Goal: Check status

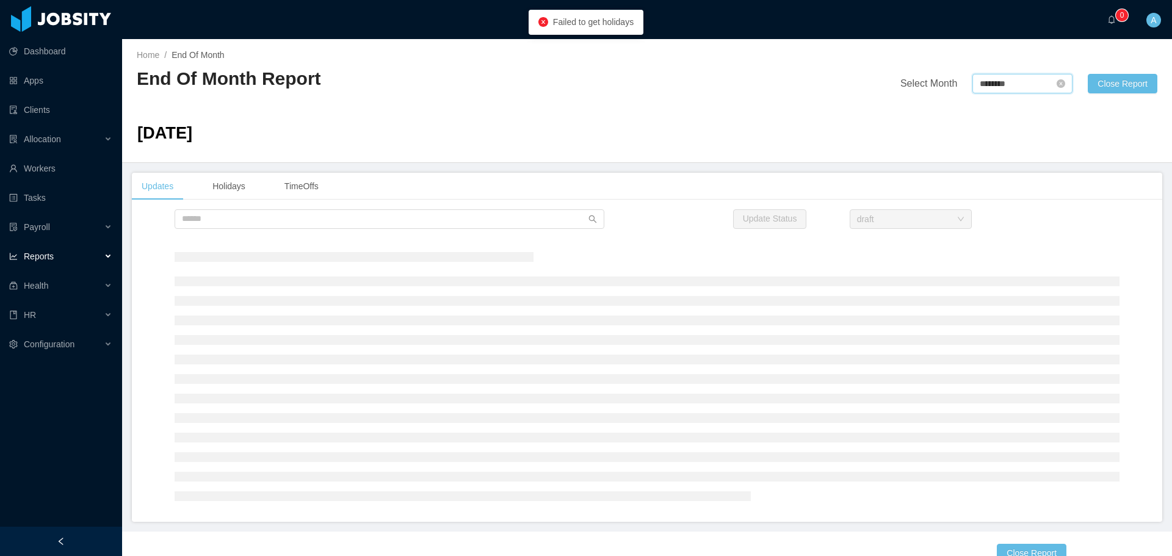
click at [1001, 89] on input "********" at bounding box center [1022, 84] width 100 height 20
click at [1113, 83] on link at bounding box center [1112, 85] width 16 height 24
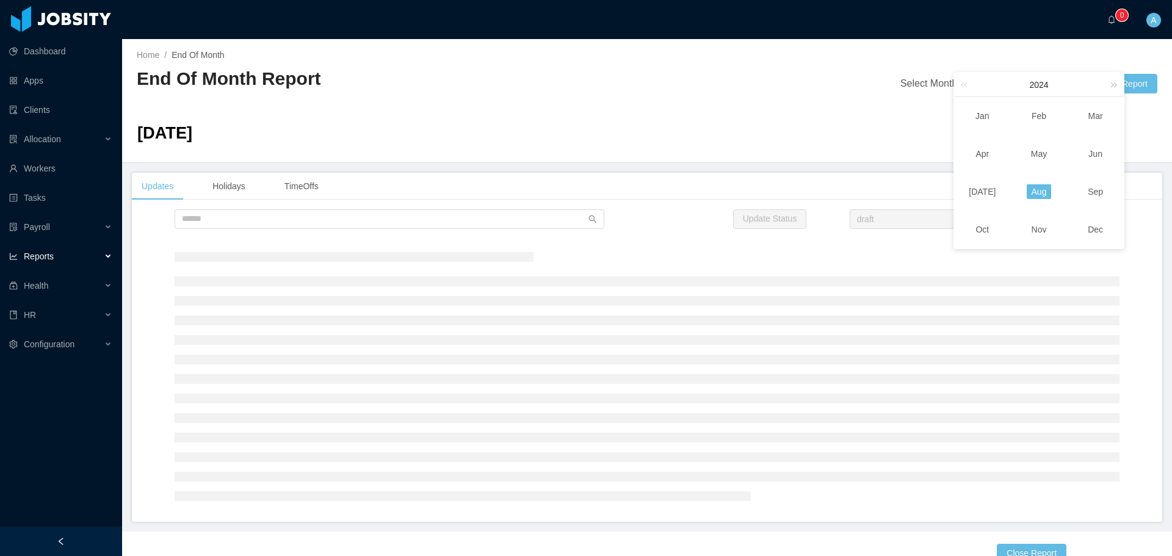
click at [1115, 86] on link at bounding box center [1112, 85] width 16 height 24
click at [1099, 192] on link "Sep" at bounding box center [1095, 191] width 25 height 15
type input "********"
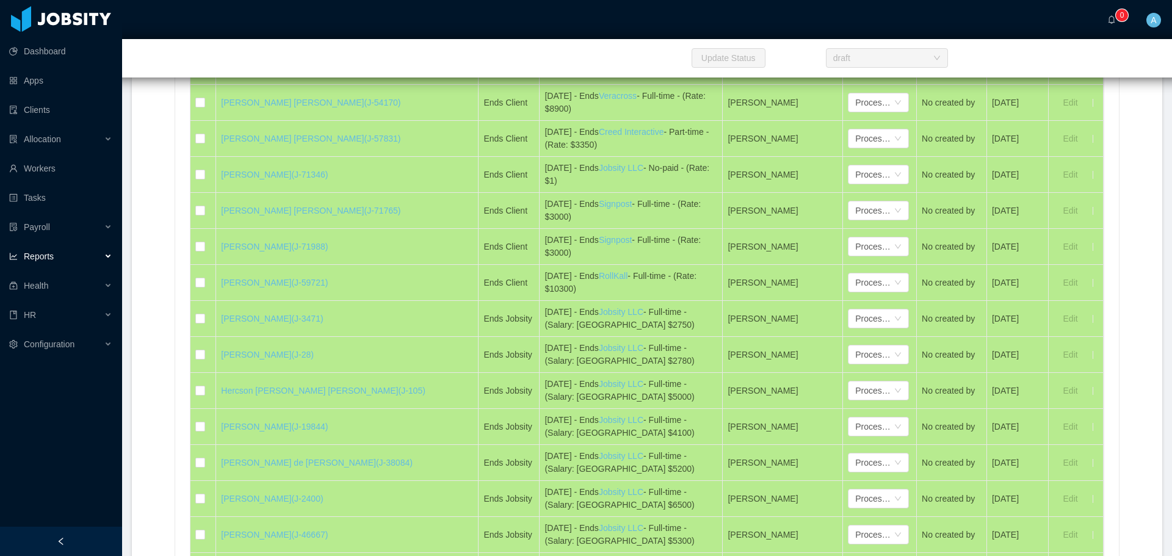
scroll to position [6966, 0]
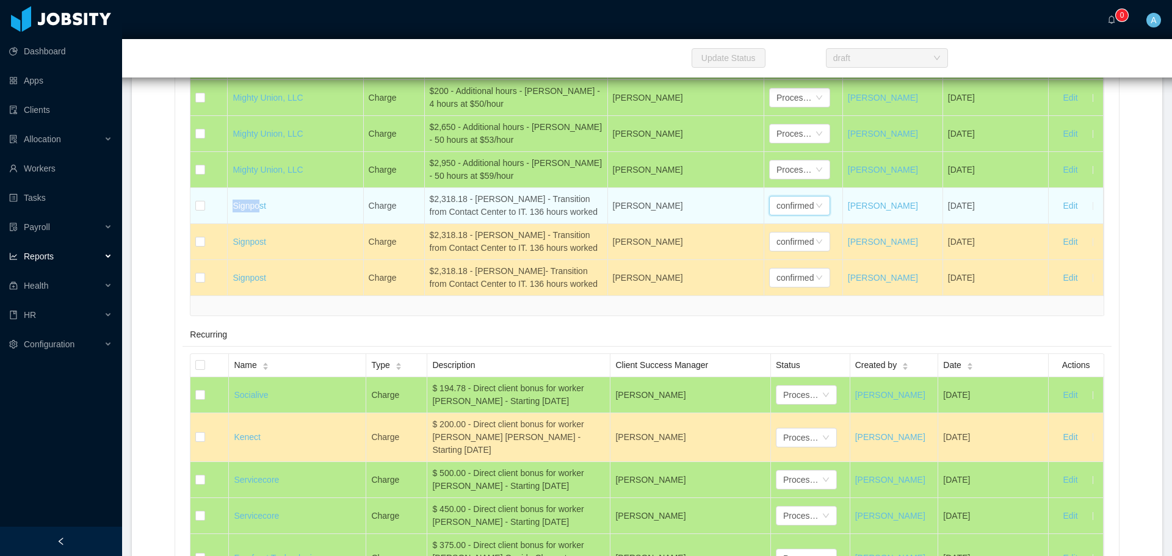
click at [795, 215] on div "confirmed" at bounding box center [794, 206] width 37 height 18
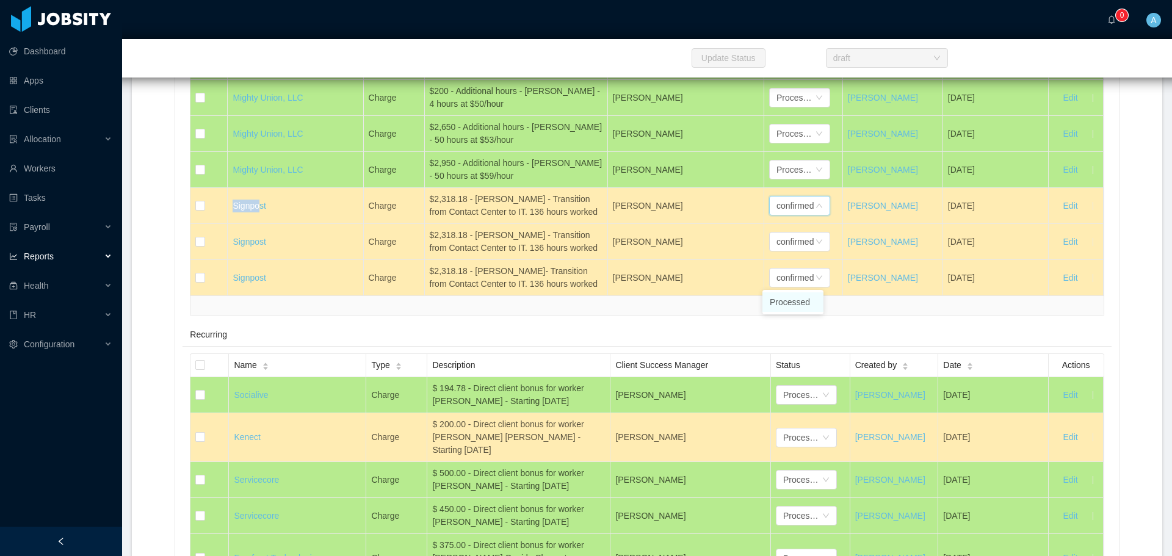
click at [798, 298] on li "Processed" at bounding box center [792, 302] width 61 height 20
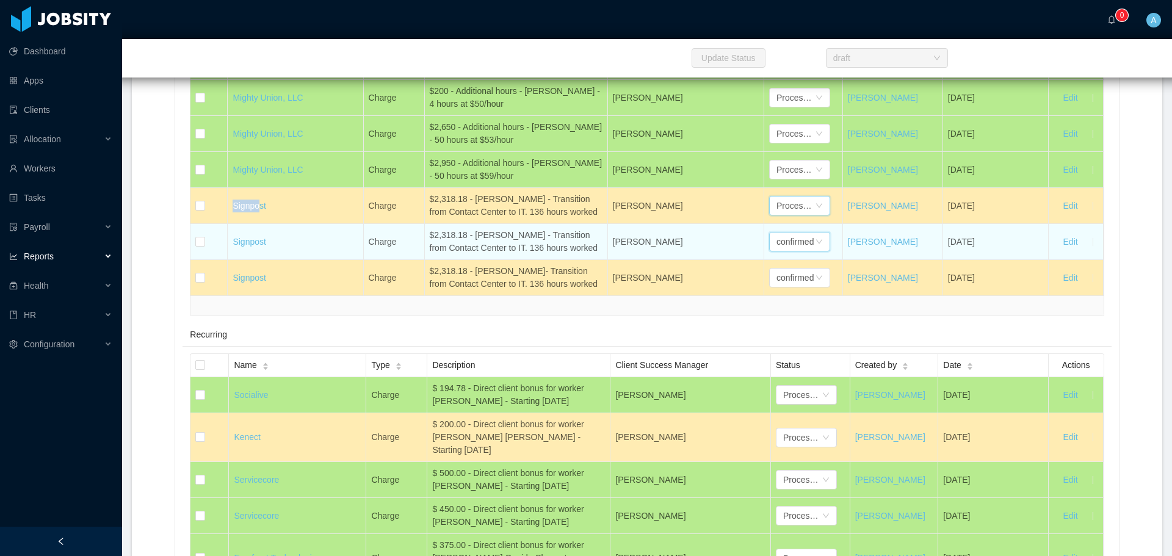
click at [808, 251] on div "confirmed" at bounding box center [794, 242] width 37 height 18
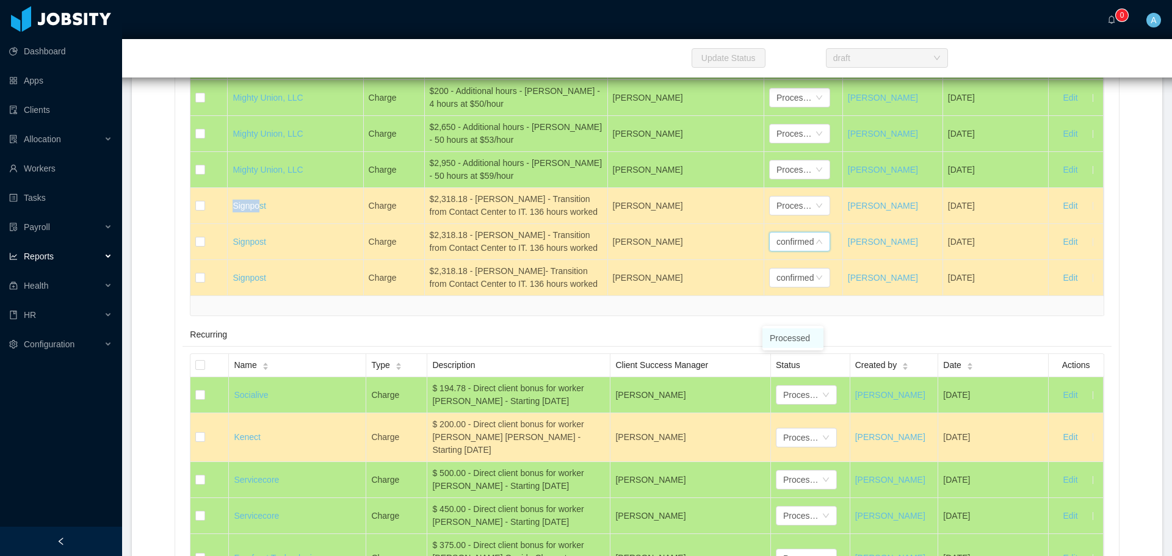
click at [802, 336] on li "Processed" at bounding box center [792, 338] width 61 height 20
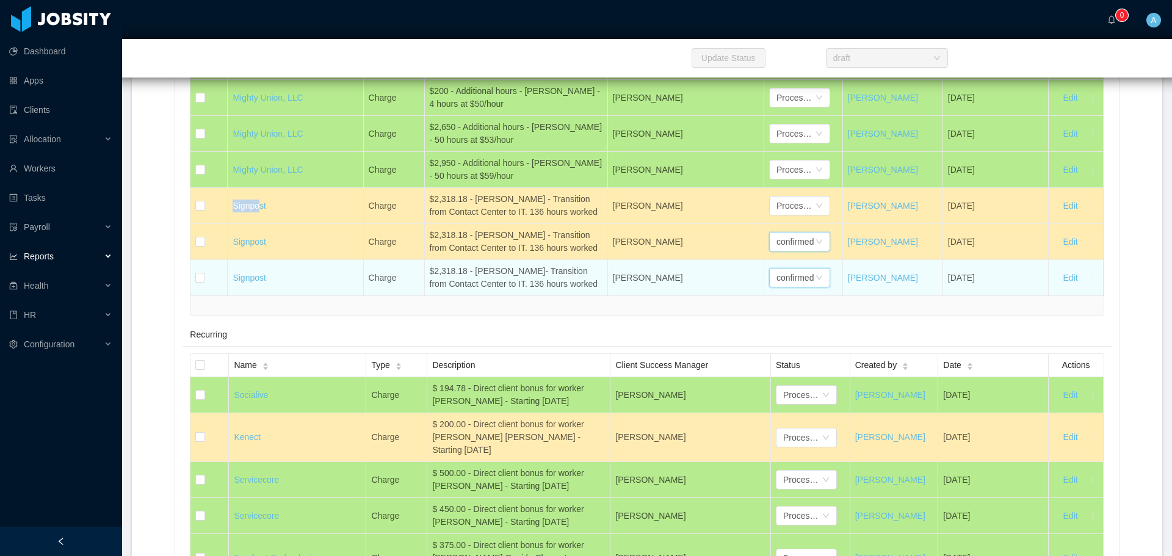
click at [802, 287] on div "confirmed" at bounding box center [794, 278] width 37 height 18
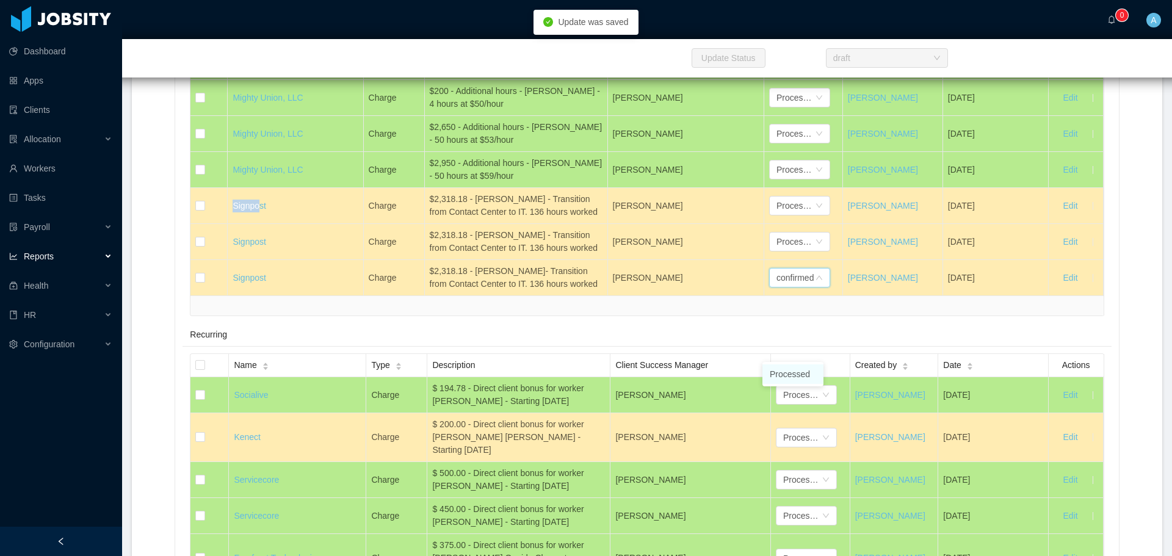
click at [803, 368] on li "Processed" at bounding box center [792, 374] width 61 height 20
click at [598, 316] on div at bounding box center [646, 305] width 913 height 20
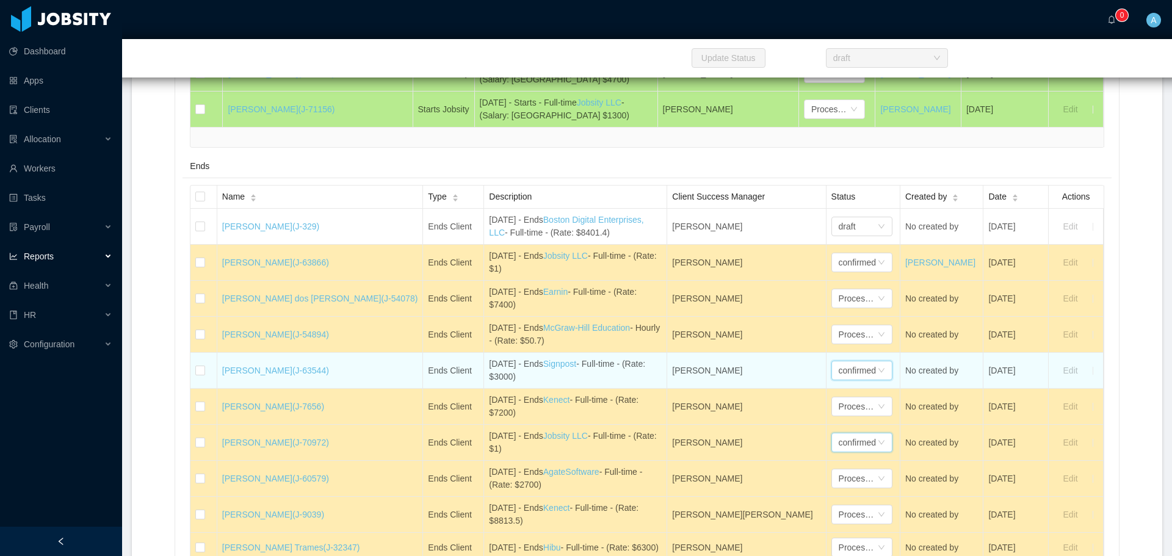
click at [839, 380] on div "confirmed" at bounding box center [857, 370] width 37 height 18
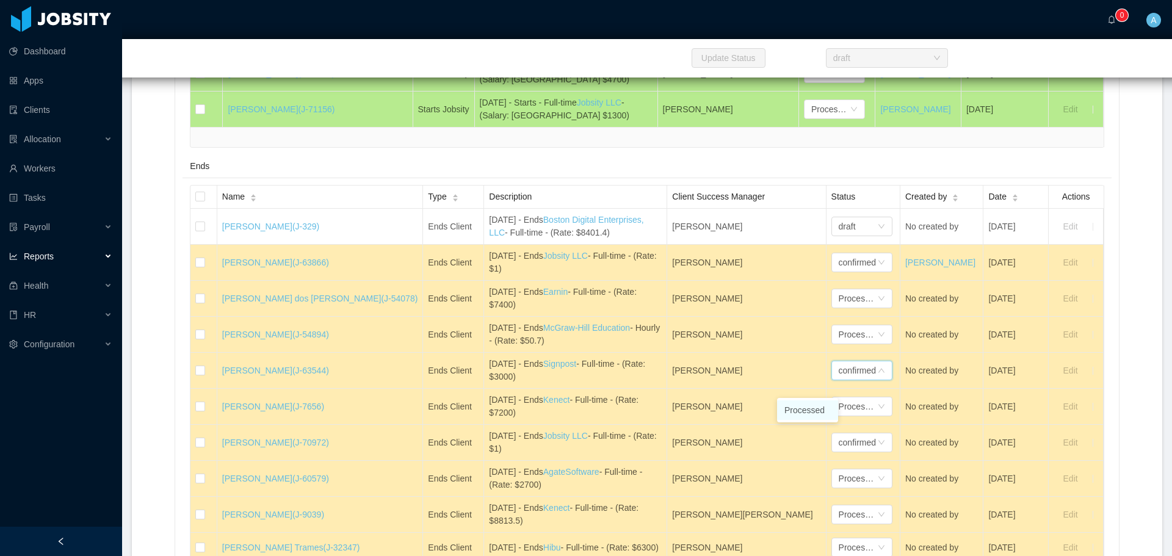
click at [805, 408] on li "Processed" at bounding box center [807, 410] width 61 height 20
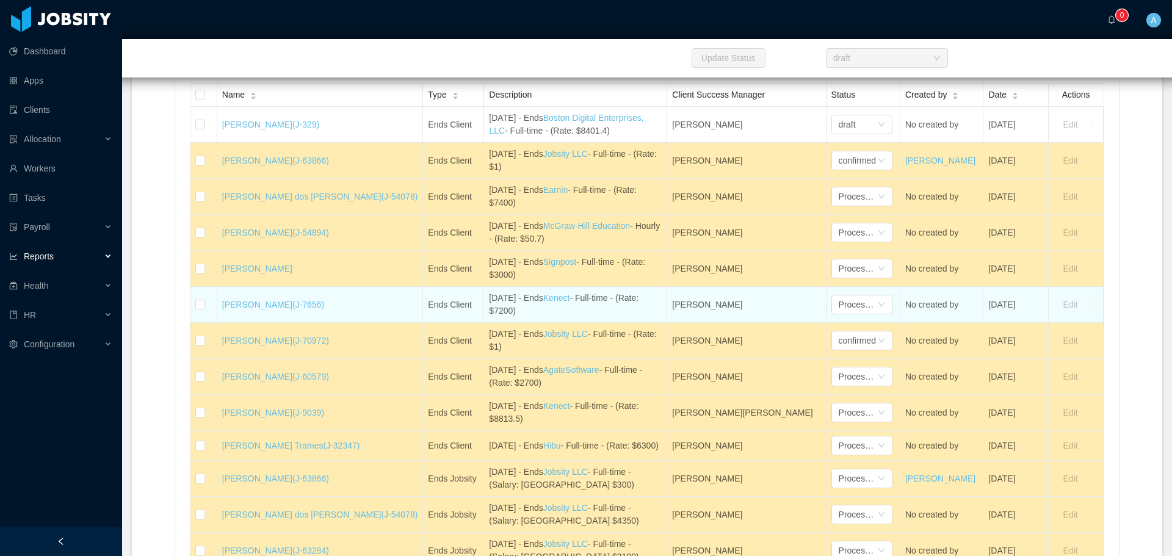
scroll to position [3550, 0]
